Goal: Task Accomplishment & Management: Use online tool/utility

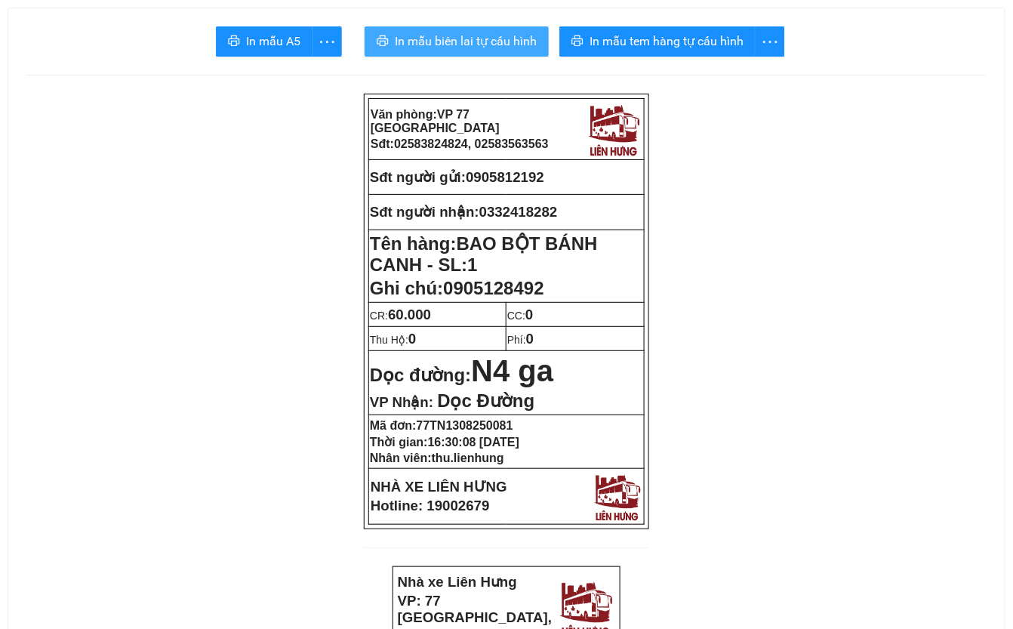
click at [465, 48] on span "In mẫu biên lai tự cấu hình" at bounding box center [466, 41] width 142 height 19
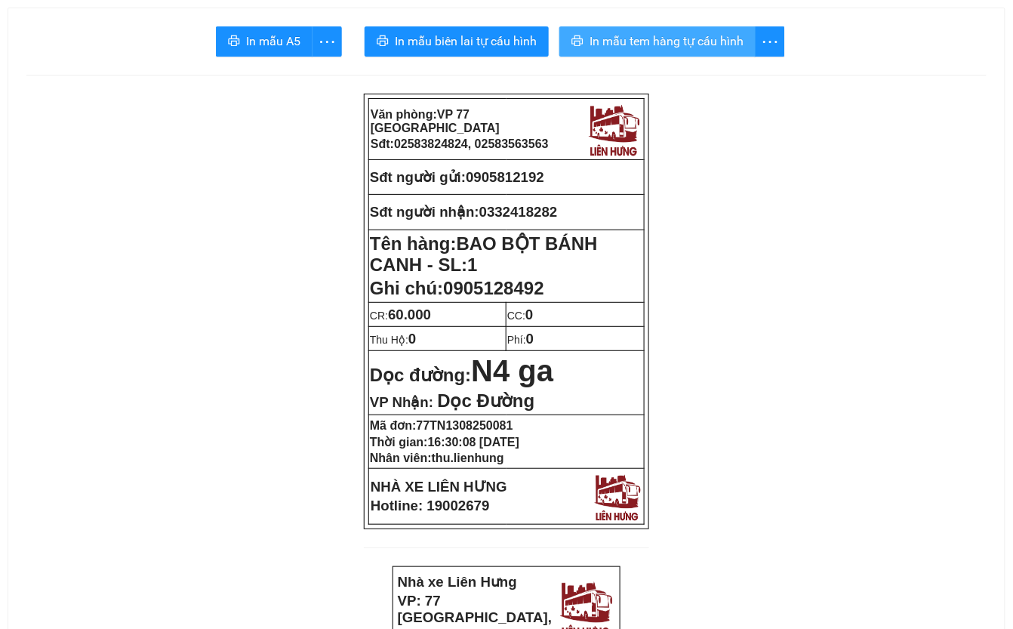
click at [644, 42] on span "In mẫu tem hàng tự cấu hình" at bounding box center [666, 41] width 154 height 19
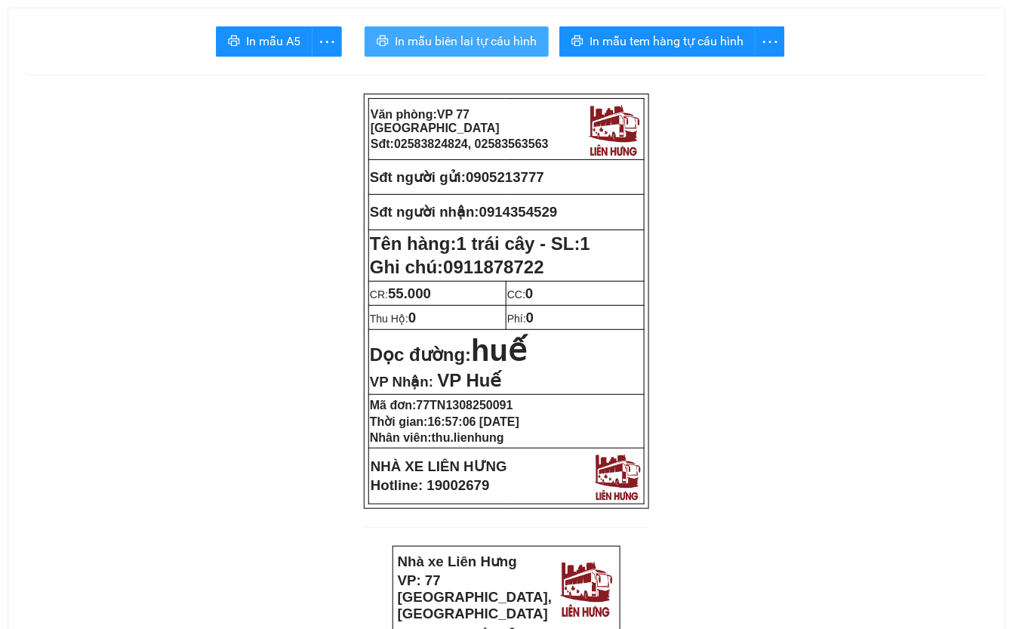
click at [453, 43] on span "In mẫu biên lai tự cấu hình" at bounding box center [466, 41] width 142 height 19
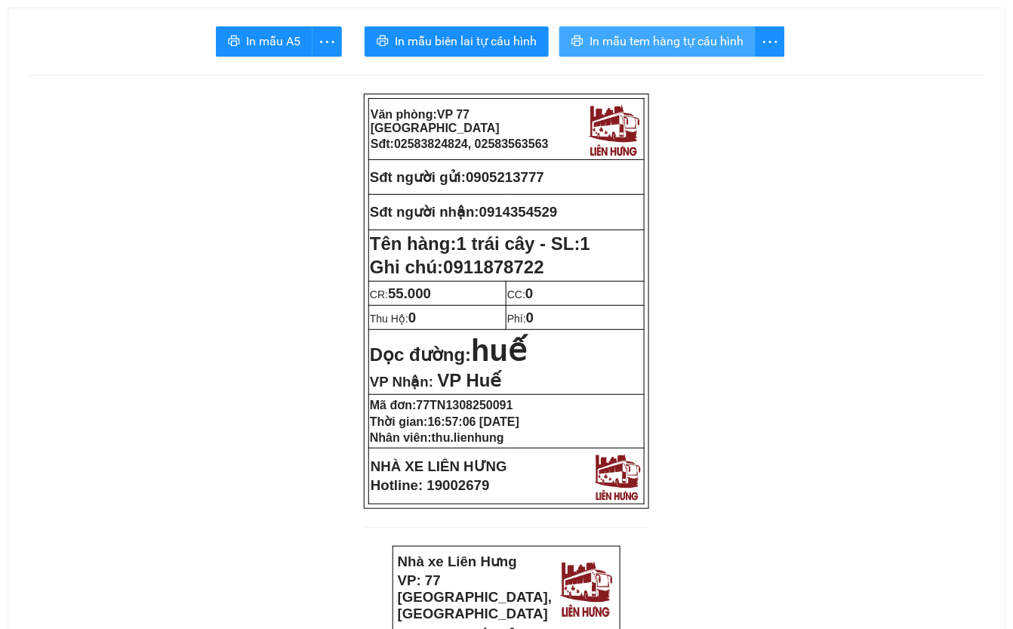
click at [672, 45] on span "In mẫu tem hàng tự cấu hình" at bounding box center [666, 41] width 154 height 19
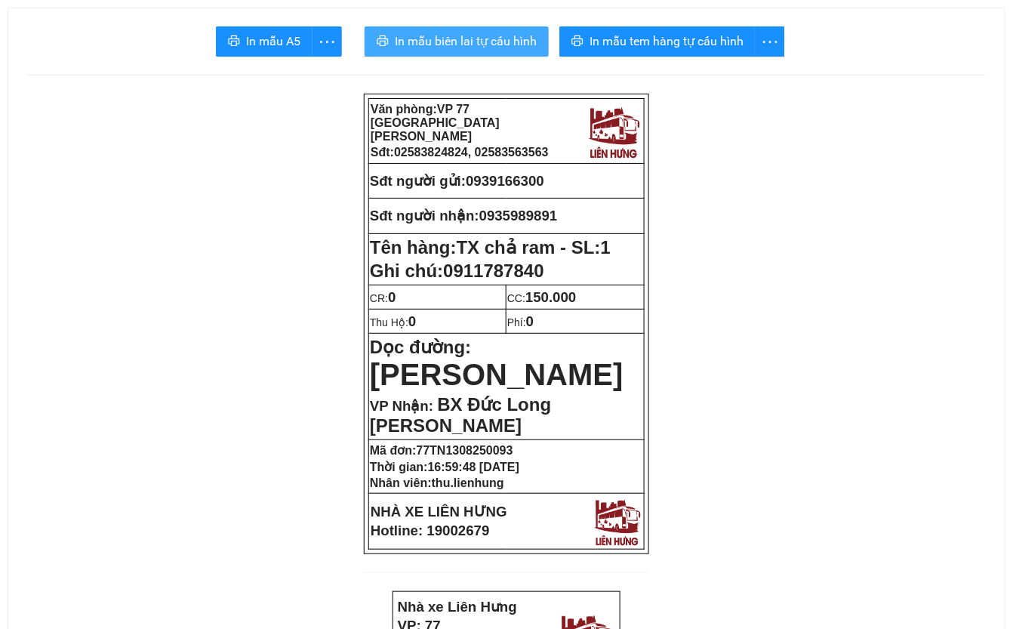
click at [481, 40] on span "In mẫu biên lai tự cấu hình" at bounding box center [466, 41] width 142 height 19
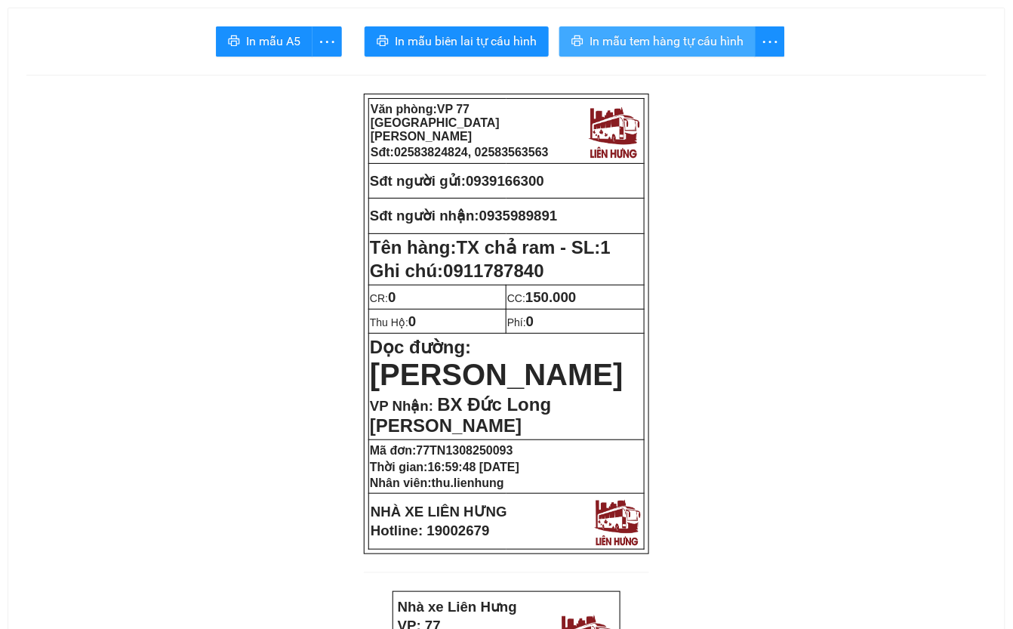
click at [673, 35] on span "In mẫu tem hàng tự cấu hình" at bounding box center [666, 41] width 154 height 19
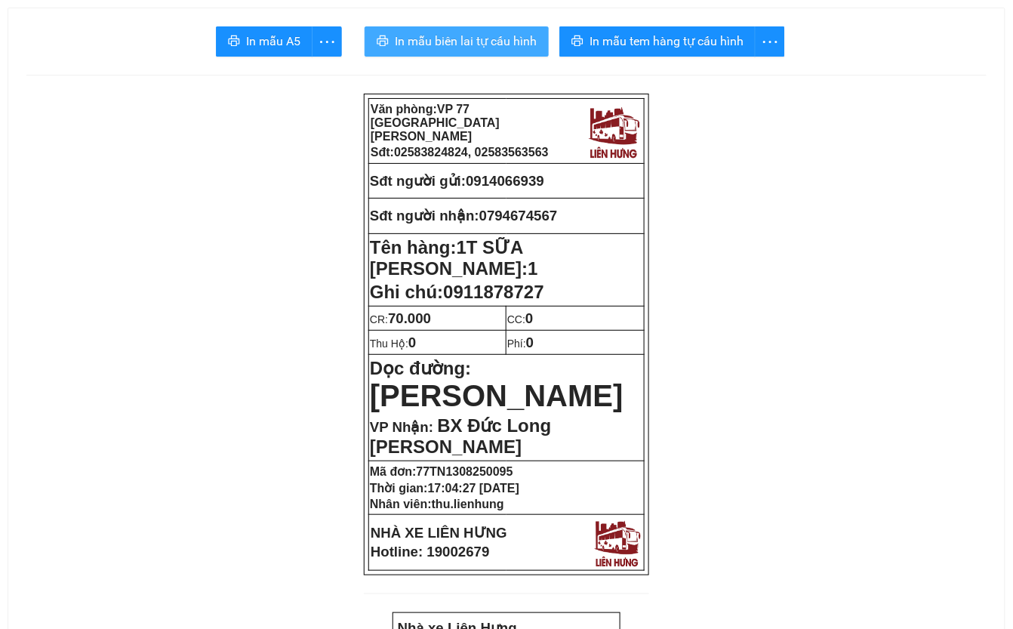
click at [456, 37] on span "In mẫu biên lai tự cấu hình" at bounding box center [466, 41] width 142 height 19
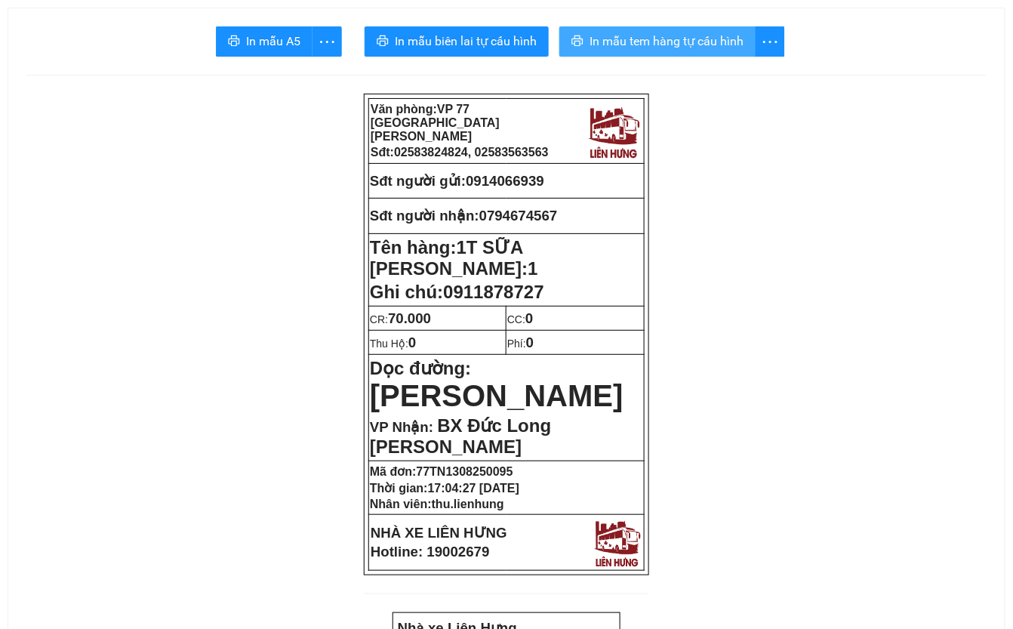
click at [697, 31] on button "In mẫu tem hàng tự cấu hình" at bounding box center [657, 41] width 196 height 30
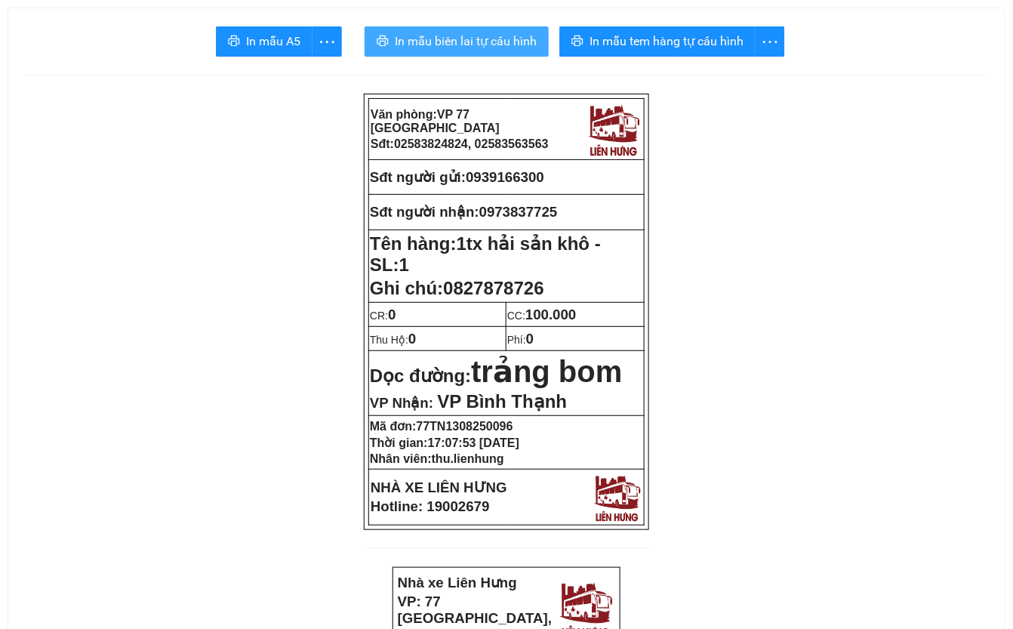
click at [450, 39] on span "In mẫu biên lai tự cấu hình" at bounding box center [466, 41] width 142 height 19
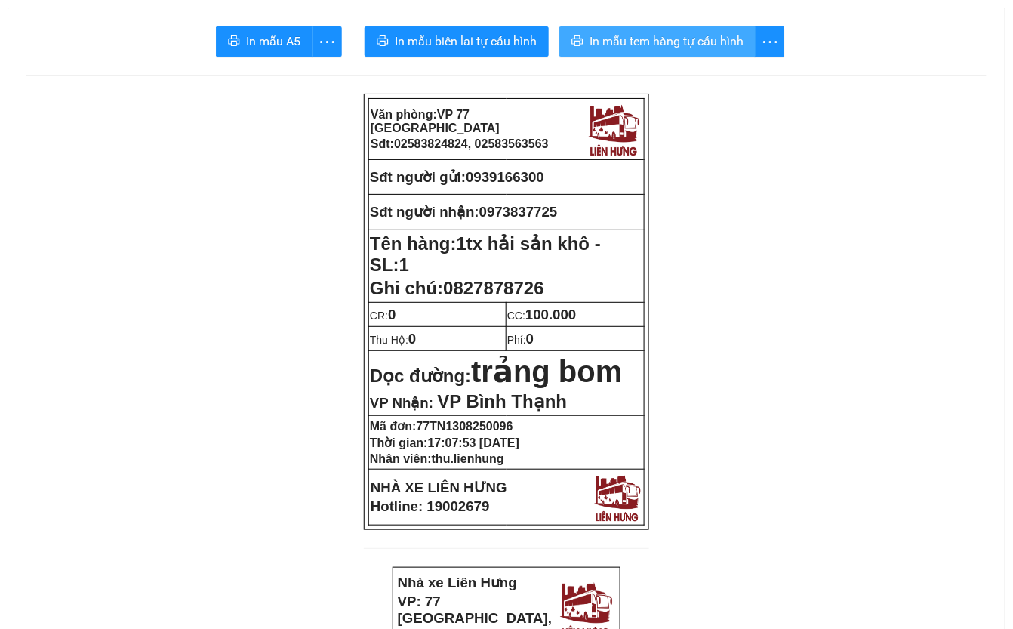
click at [726, 43] on span "In mẫu tem hàng tự cấu hình" at bounding box center [666, 41] width 154 height 19
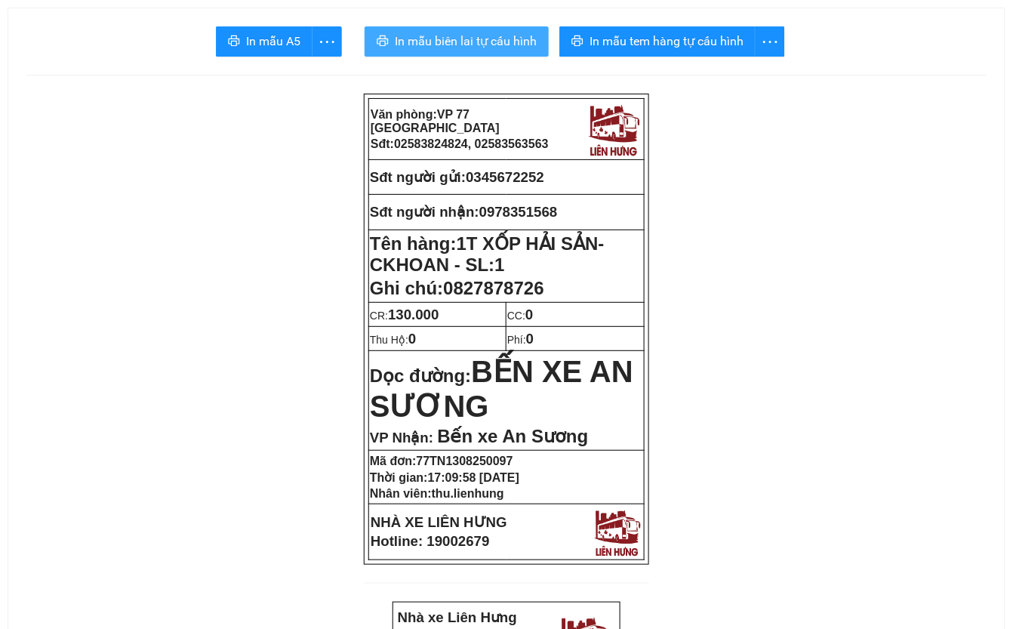
click at [453, 44] on span "In mẫu biên lai tự cấu hình" at bounding box center [466, 41] width 142 height 19
click at [453, 32] on span "In mẫu biên lai tự cấu hình" at bounding box center [466, 41] width 142 height 19
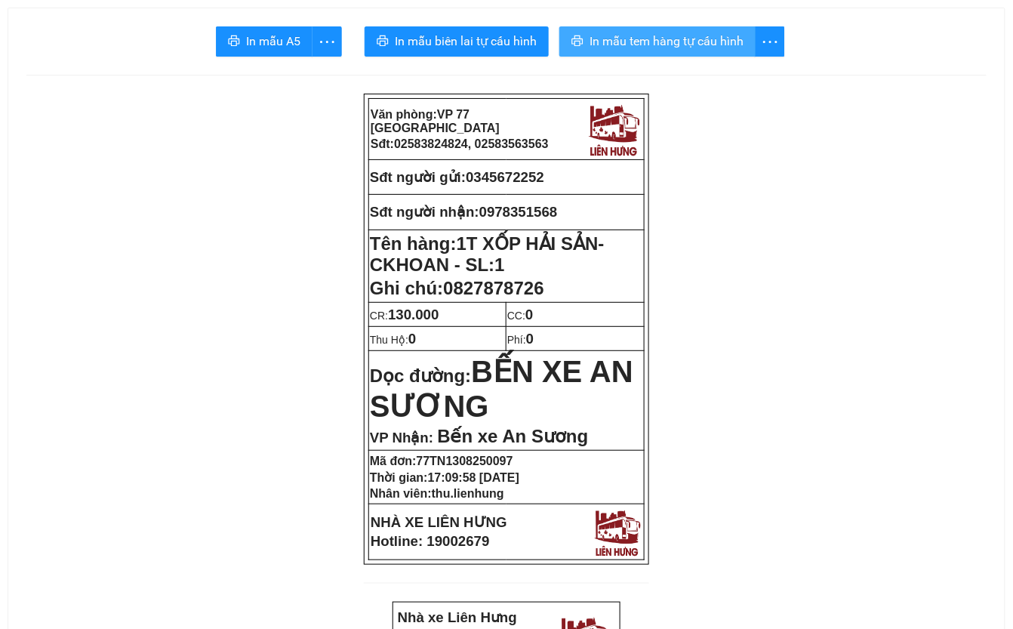
click at [731, 46] on span "In mẫu tem hàng tự cấu hình" at bounding box center [666, 41] width 154 height 19
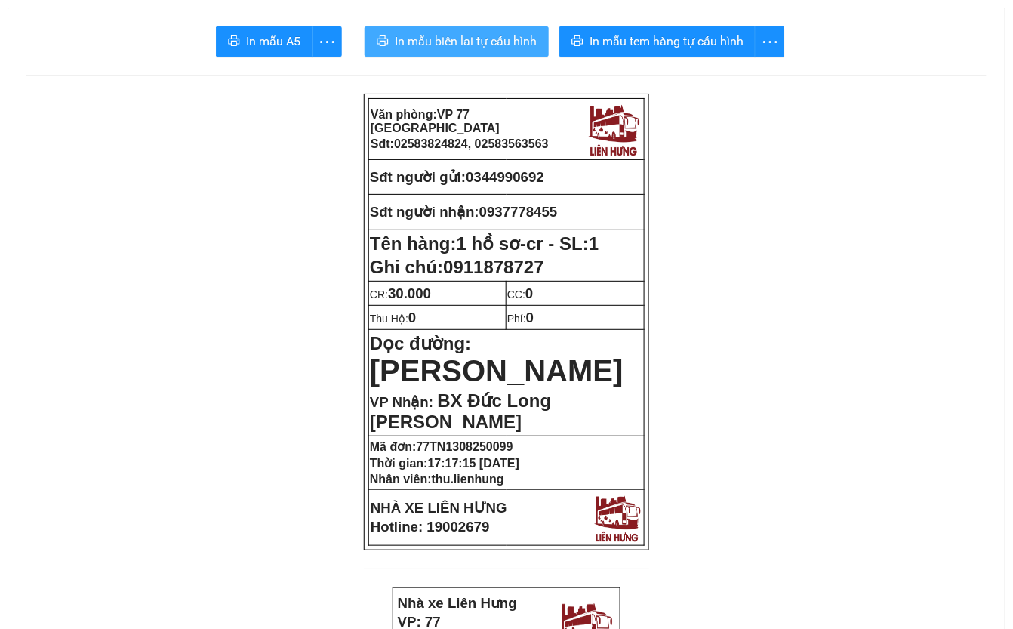
click at [487, 45] on span "In mẫu biên lai tự cấu hình" at bounding box center [466, 41] width 142 height 19
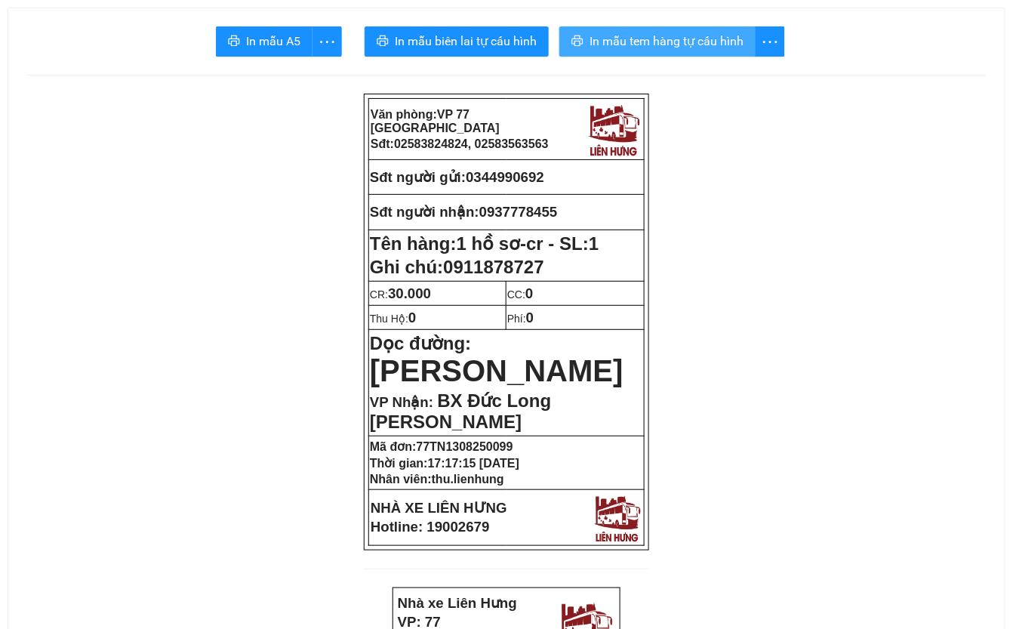
click at [714, 46] on span "In mẫu tem hàng tự cấu hình" at bounding box center [666, 41] width 154 height 19
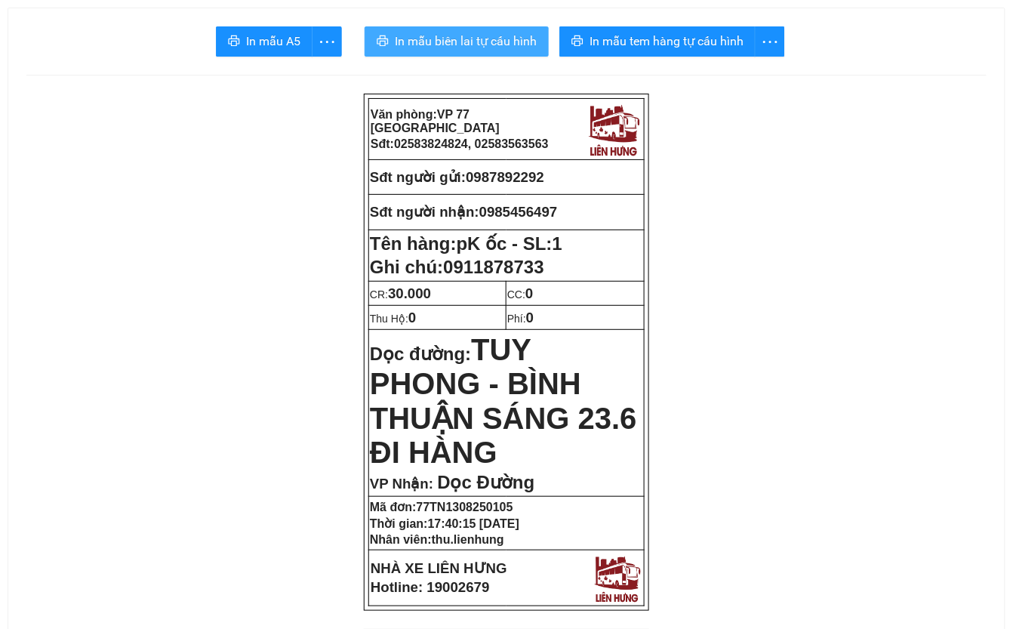
click at [466, 41] on span "In mẫu biên lai tự cấu hình" at bounding box center [466, 41] width 142 height 19
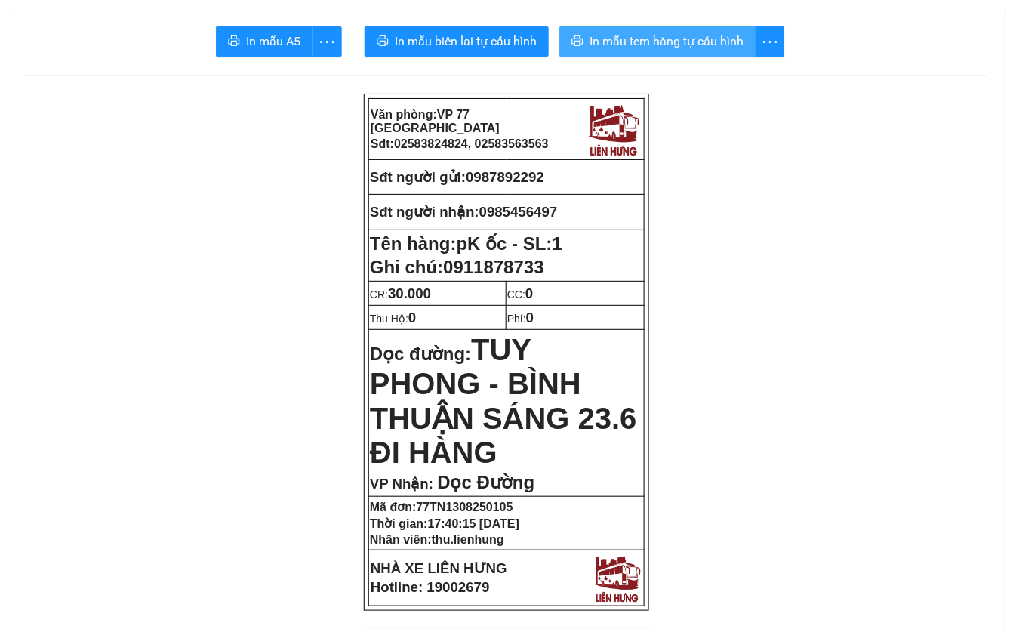
click at [717, 37] on span "In mẫu tem hàng tự cấu hình" at bounding box center [666, 41] width 154 height 19
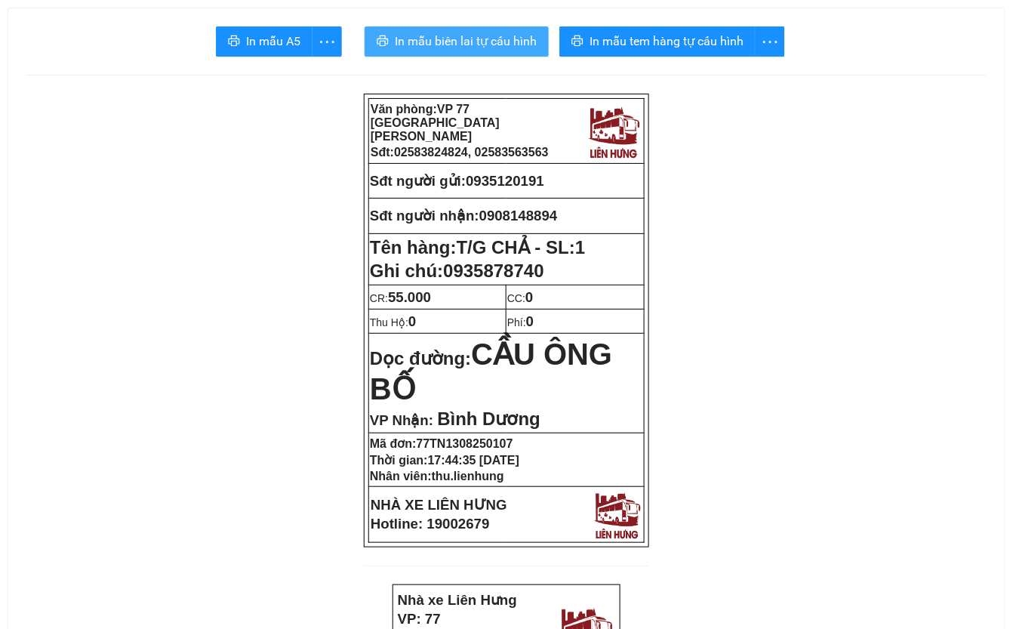
click at [469, 46] on span "In mẫu biên lai tự cấu hình" at bounding box center [466, 41] width 142 height 19
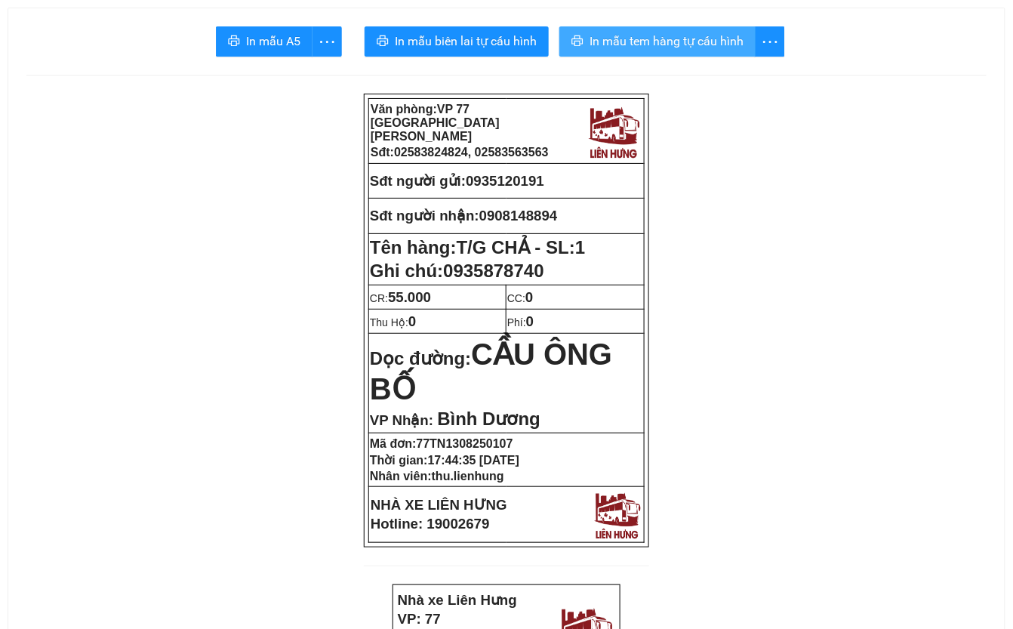
click at [730, 33] on span "In mẫu tem hàng tự cấu hình" at bounding box center [666, 41] width 154 height 19
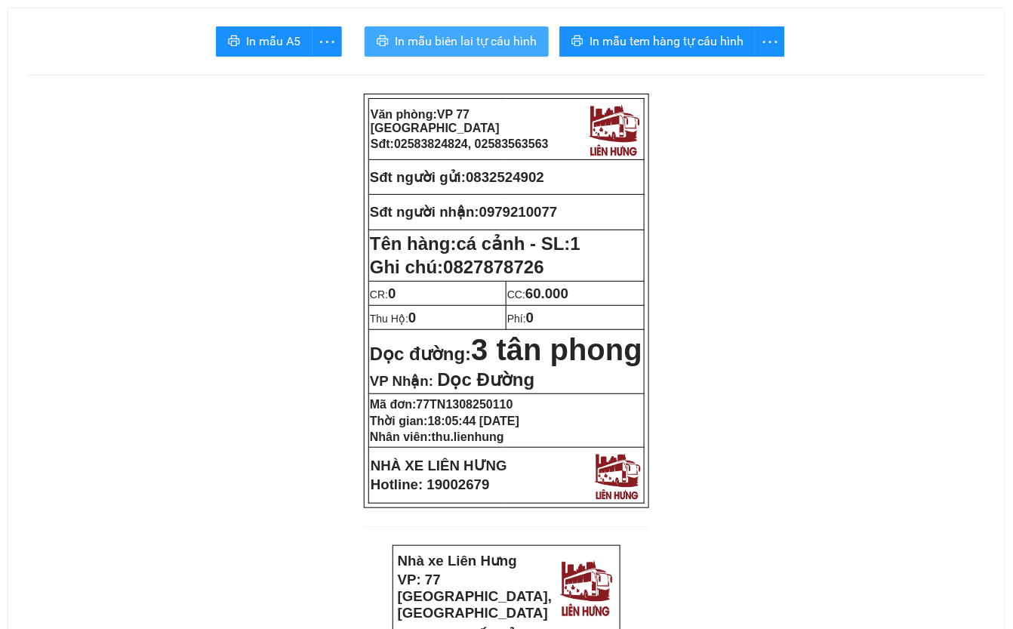
click at [487, 35] on span "In mẫu biên lai tự cấu hình" at bounding box center [466, 41] width 142 height 19
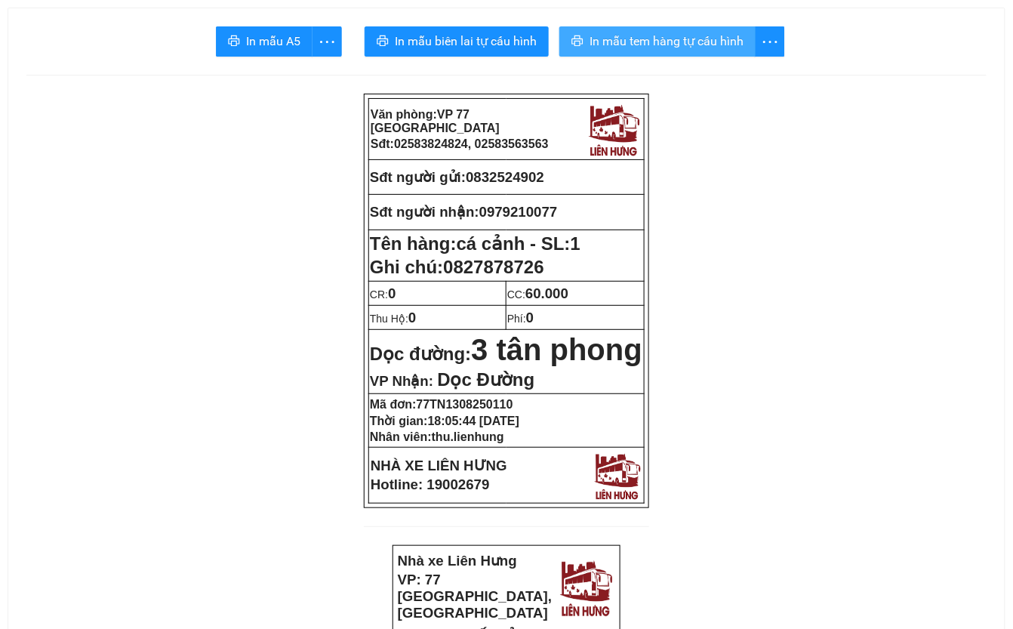
click at [701, 41] on span "In mẫu tem hàng tự cấu hình" at bounding box center [666, 41] width 154 height 19
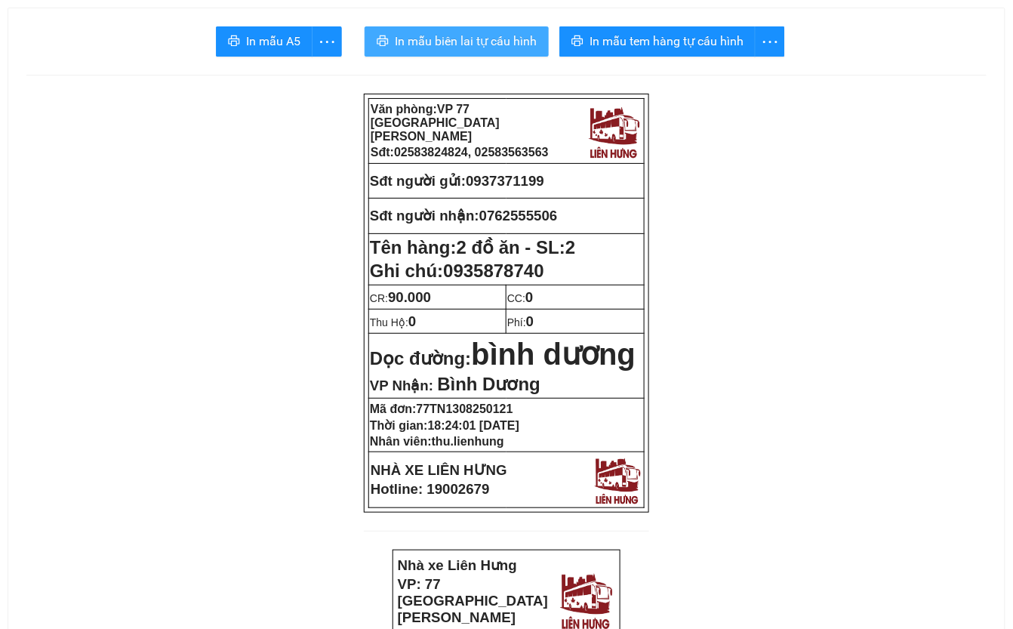
click at [460, 39] on span "In mẫu biên lai tự cấu hình" at bounding box center [466, 41] width 142 height 19
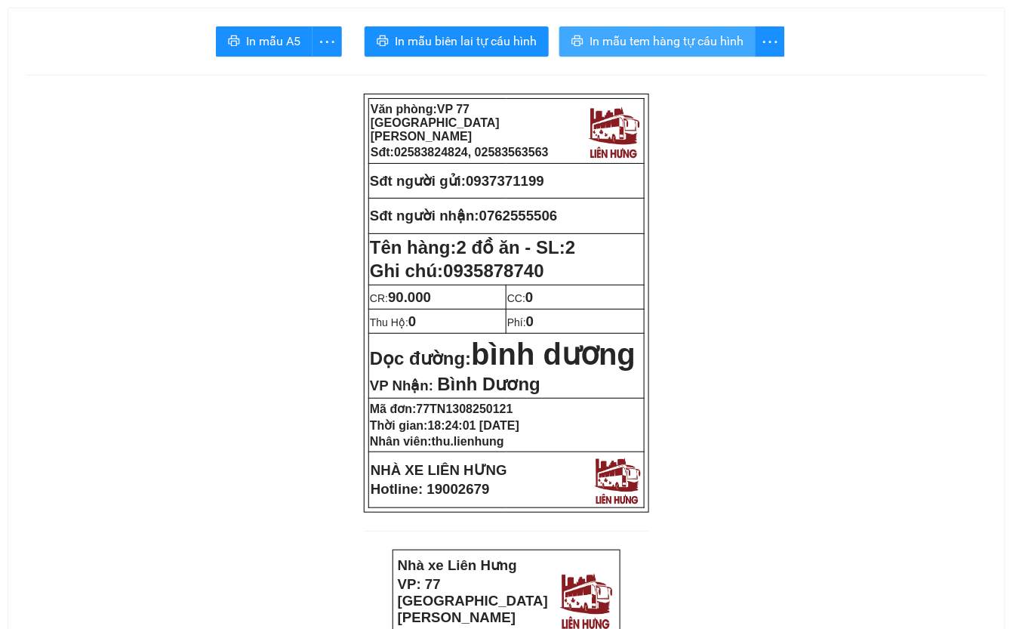
click at [690, 46] on span "In mẫu tem hàng tự cấu hình" at bounding box center [666, 41] width 154 height 19
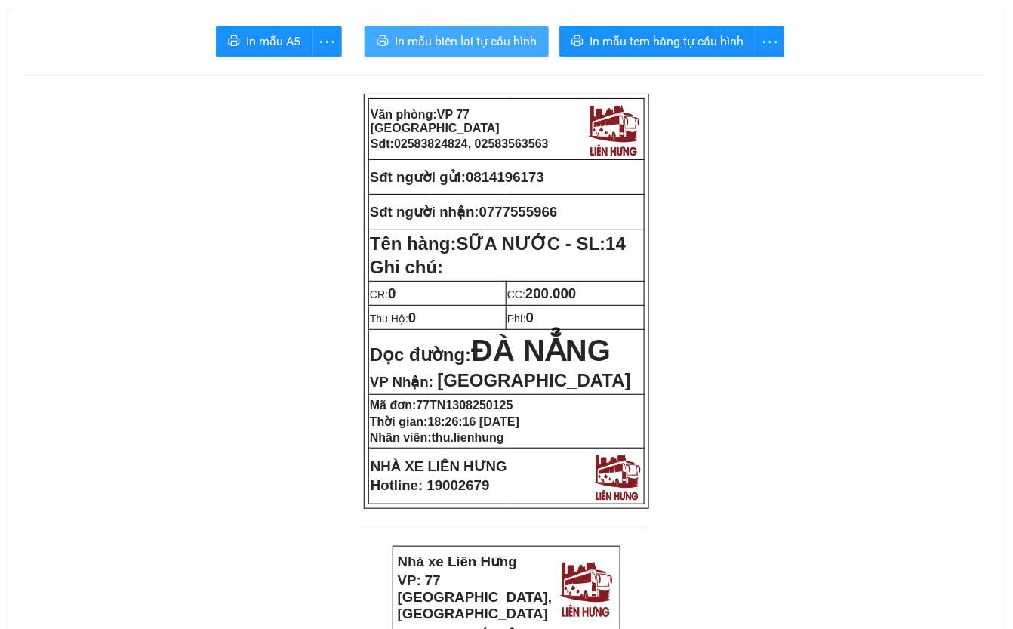
click at [471, 47] on span "In mẫu biên lai tự cấu hình" at bounding box center [466, 41] width 142 height 19
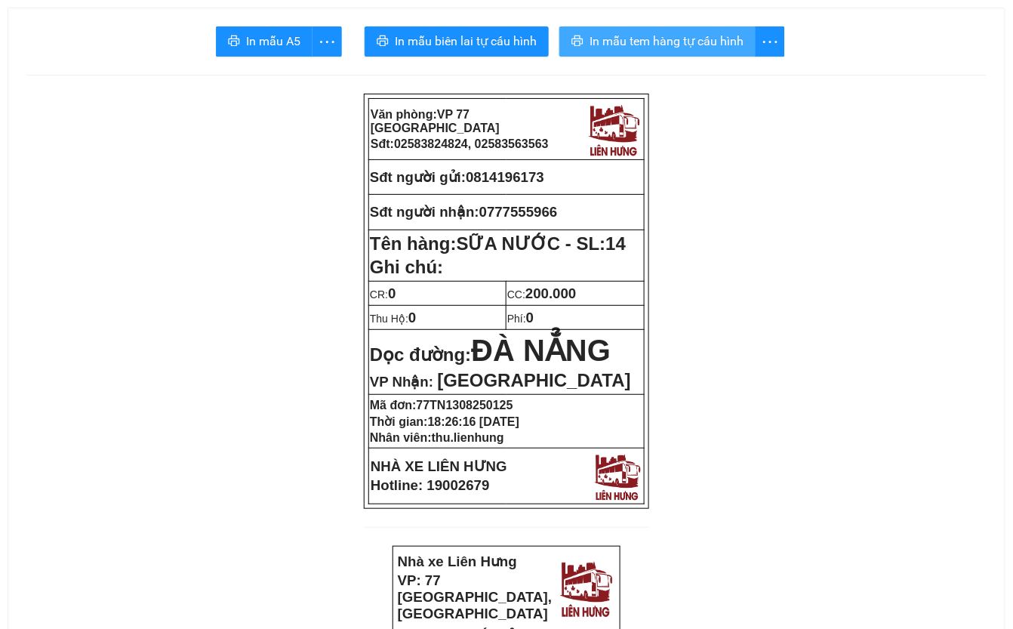
click at [680, 44] on span "In mẫu tem hàng tự cấu hình" at bounding box center [666, 41] width 154 height 19
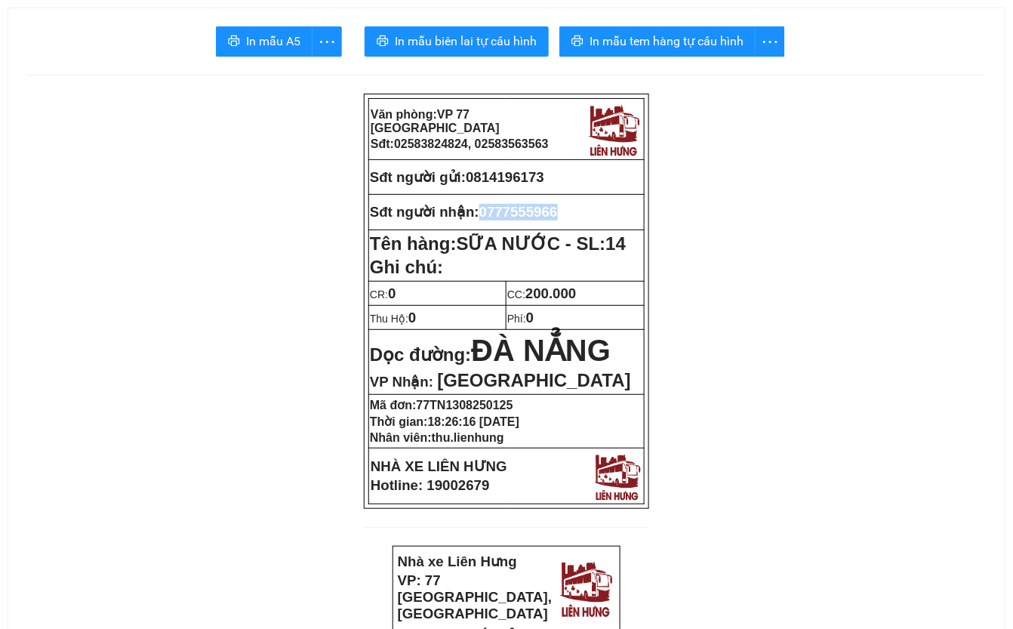
drag, startPoint x: 484, startPoint y: 208, endPoint x: 585, endPoint y: 208, distance: 101.1
click at [585, 208] on p "Sđt người nhận: 0777555966" at bounding box center [506, 212] width 273 height 17
copy span "0777555966"
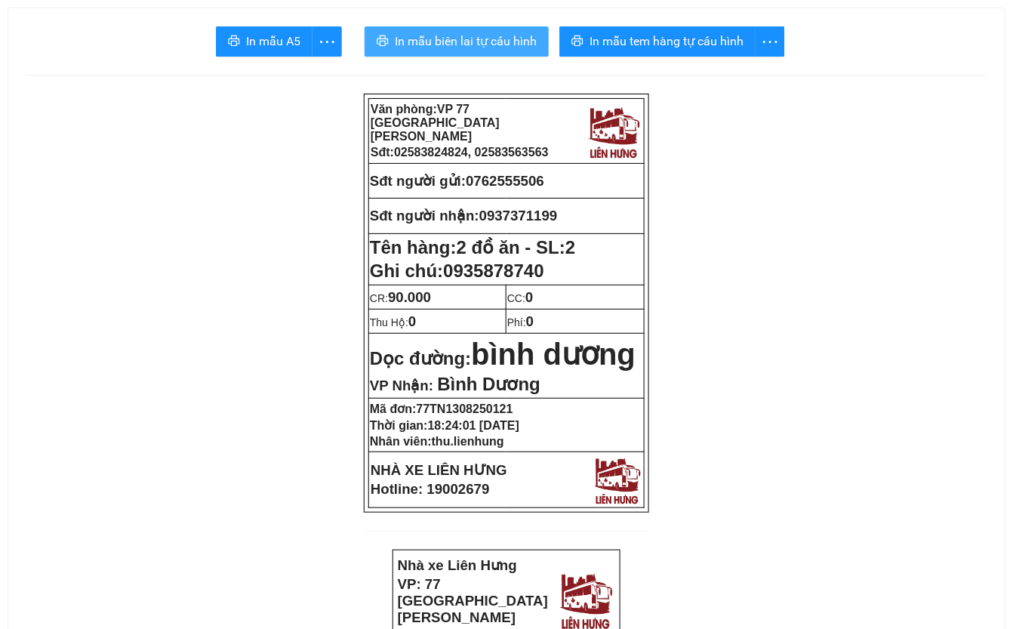
click at [466, 44] on span "In mẫu biên lai tự cấu hình" at bounding box center [466, 41] width 142 height 19
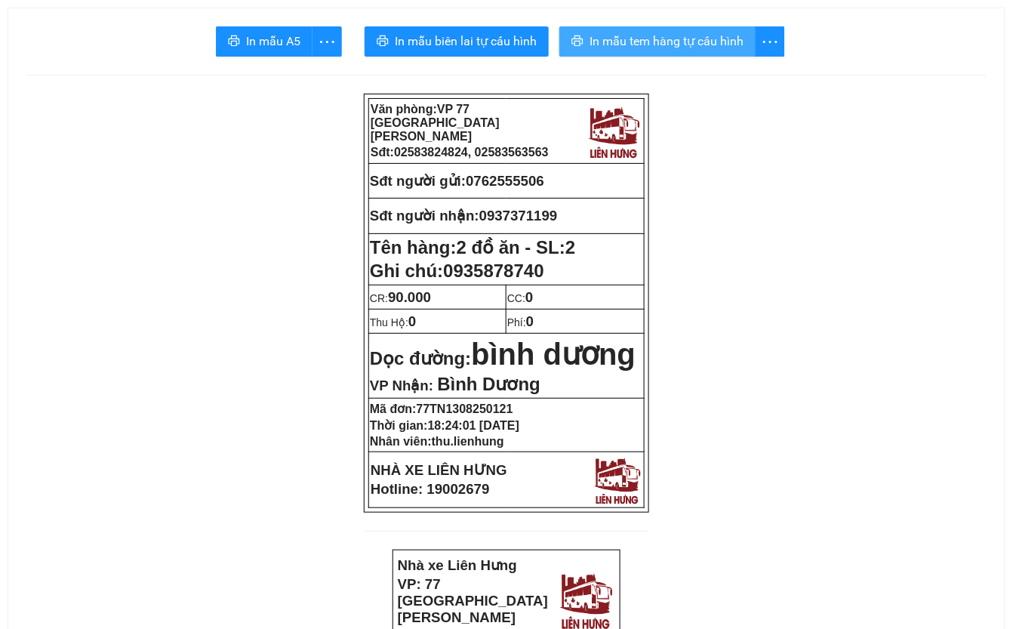
click at [707, 39] on span "In mẫu tem hàng tự cấu hình" at bounding box center [666, 41] width 154 height 19
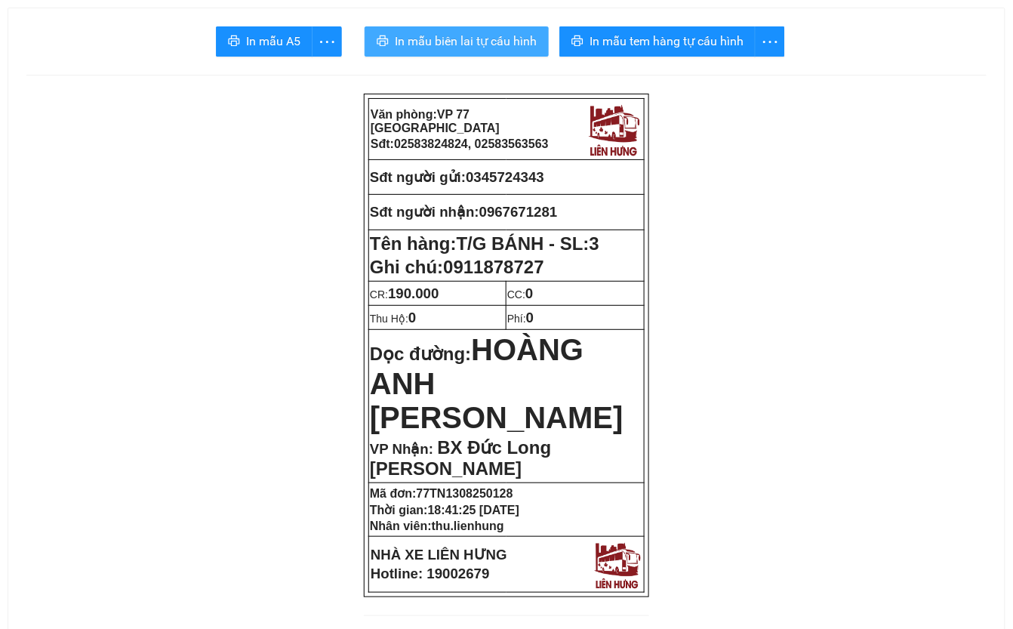
click at [484, 38] on span "In mẫu biên lai tự cấu hình" at bounding box center [466, 41] width 142 height 19
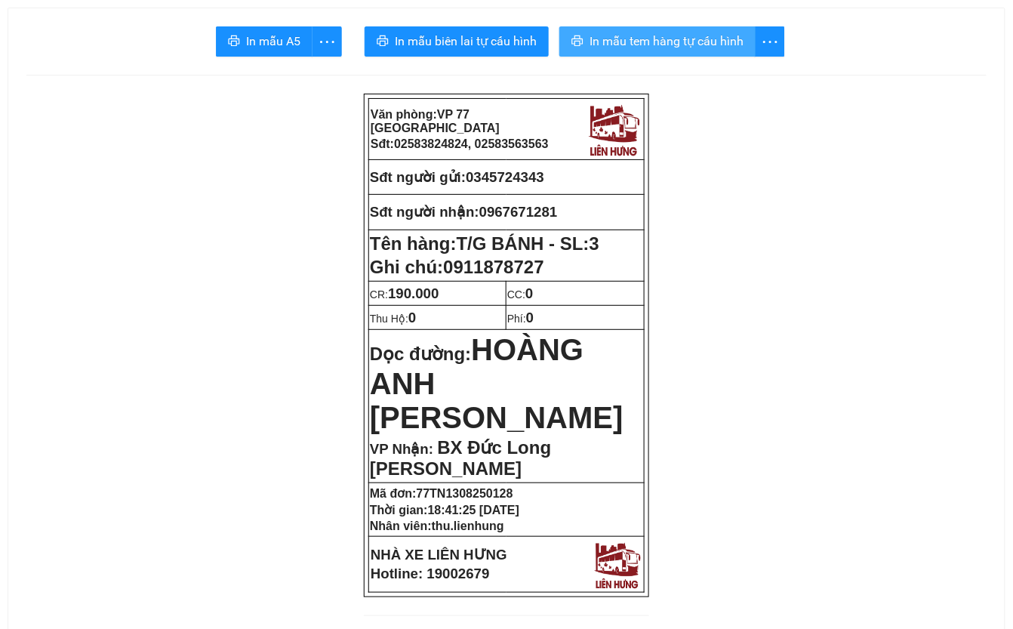
click at [713, 43] on span "In mẫu tem hàng tự cấu hình" at bounding box center [666, 41] width 154 height 19
click at [650, 37] on span "In mẫu tem hàng tự cấu hình" at bounding box center [666, 41] width 154 height 19
